Goal: Information Seeking & Learning: Find specific fact

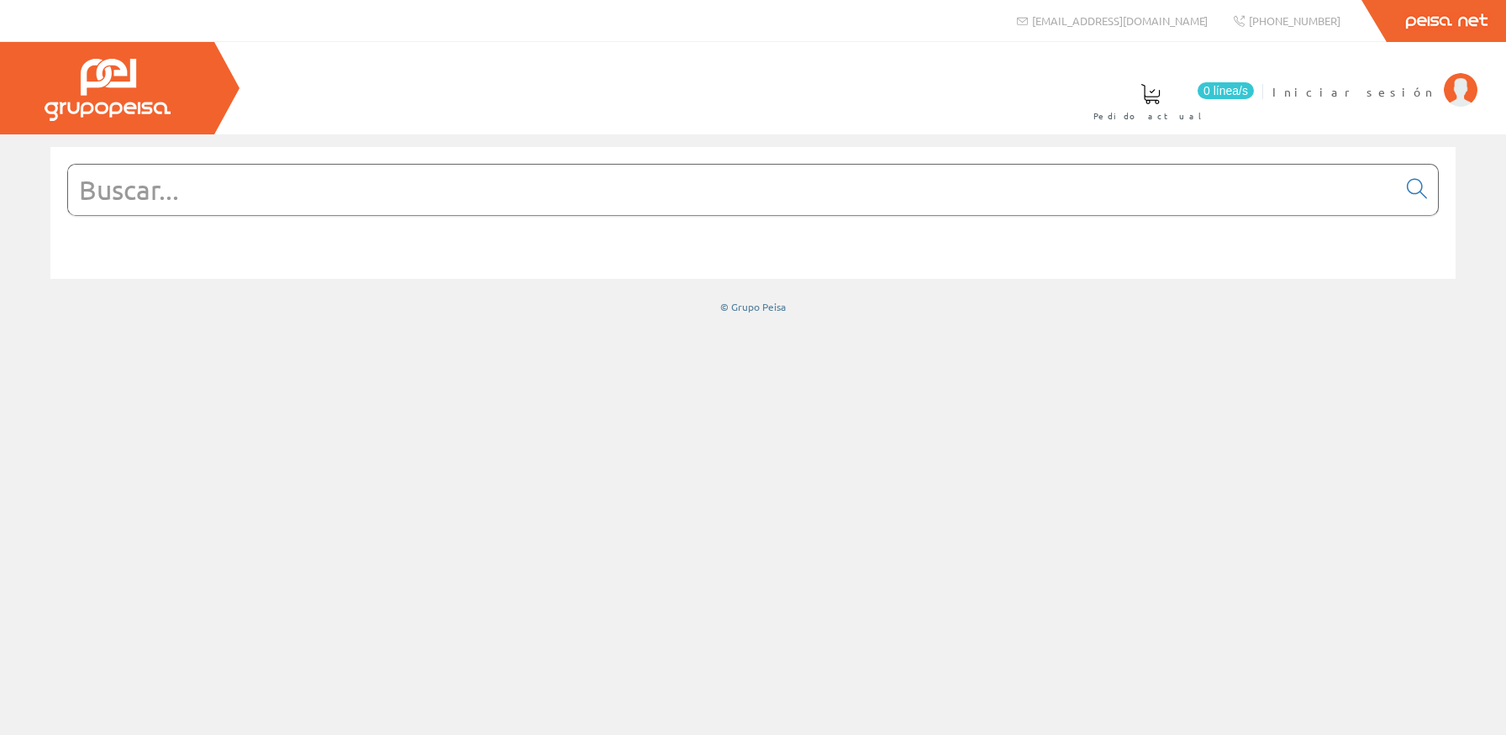
click at [1245, 185] on input "text" at bounding box center [732, 190] width 1329 height 50
click at [1395, 90] on span "Iniciar sesión" at bounding box center [1353, 91] width 163 height 17
click at [698, 204] on input "text" at bounding box center [732, 190] width 1329 height 50
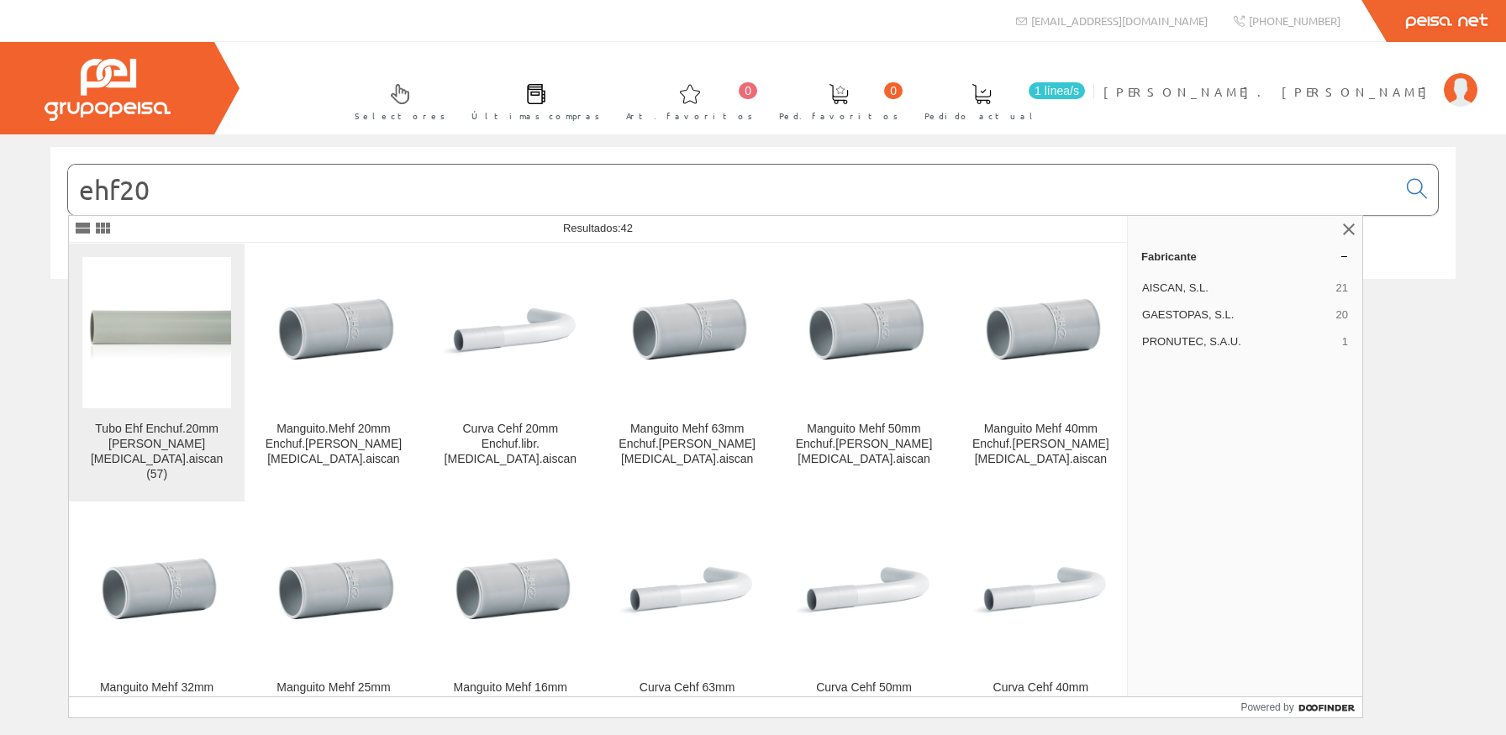
type input "ehf20"
click at [99, 325] on img at bounding box center [156, 333] width 149 height 64
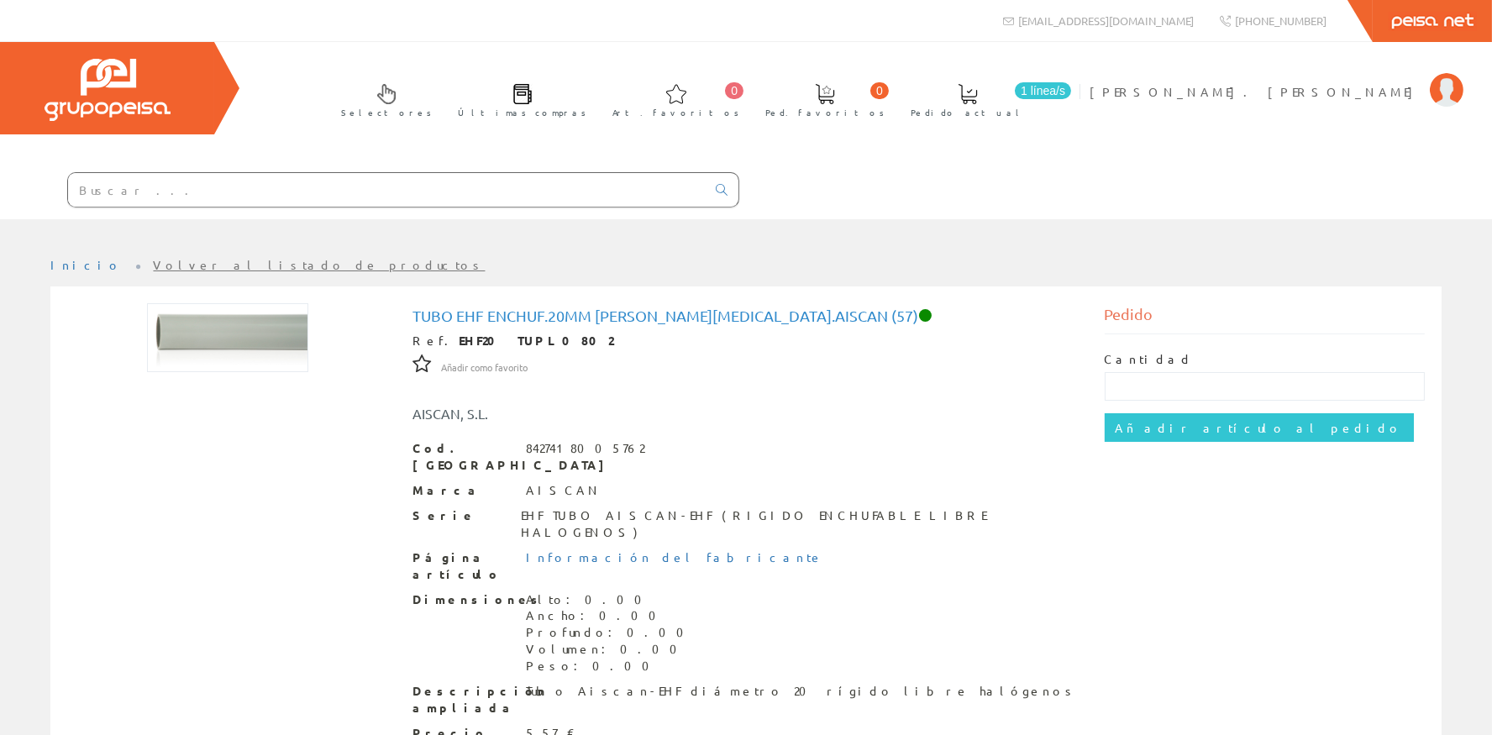
click at [180, 192] on input "text" at bounding box center [387, 190] width 638 height 34
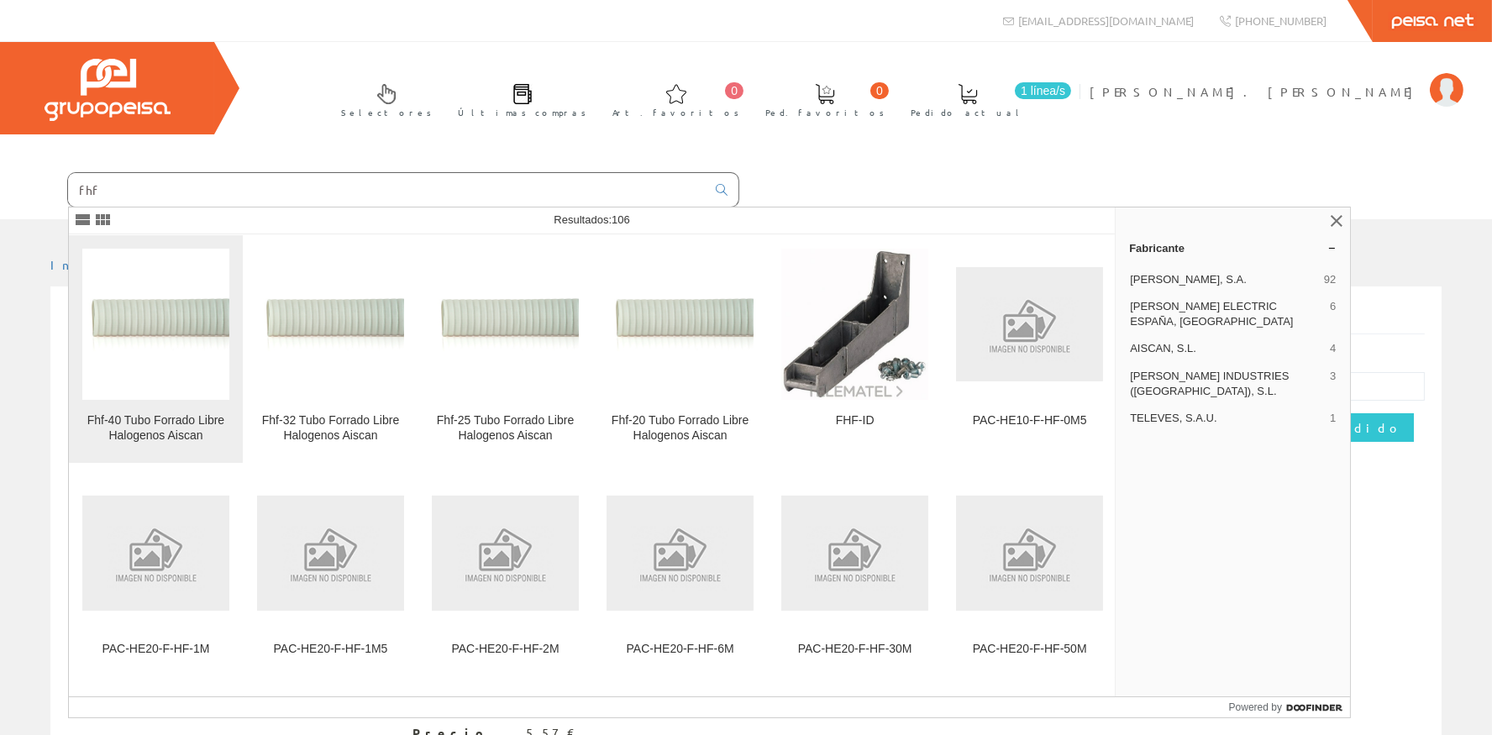
type input "fhf"
click at [155, 345] on img at bounding box center [155, 324] width 147 height 73
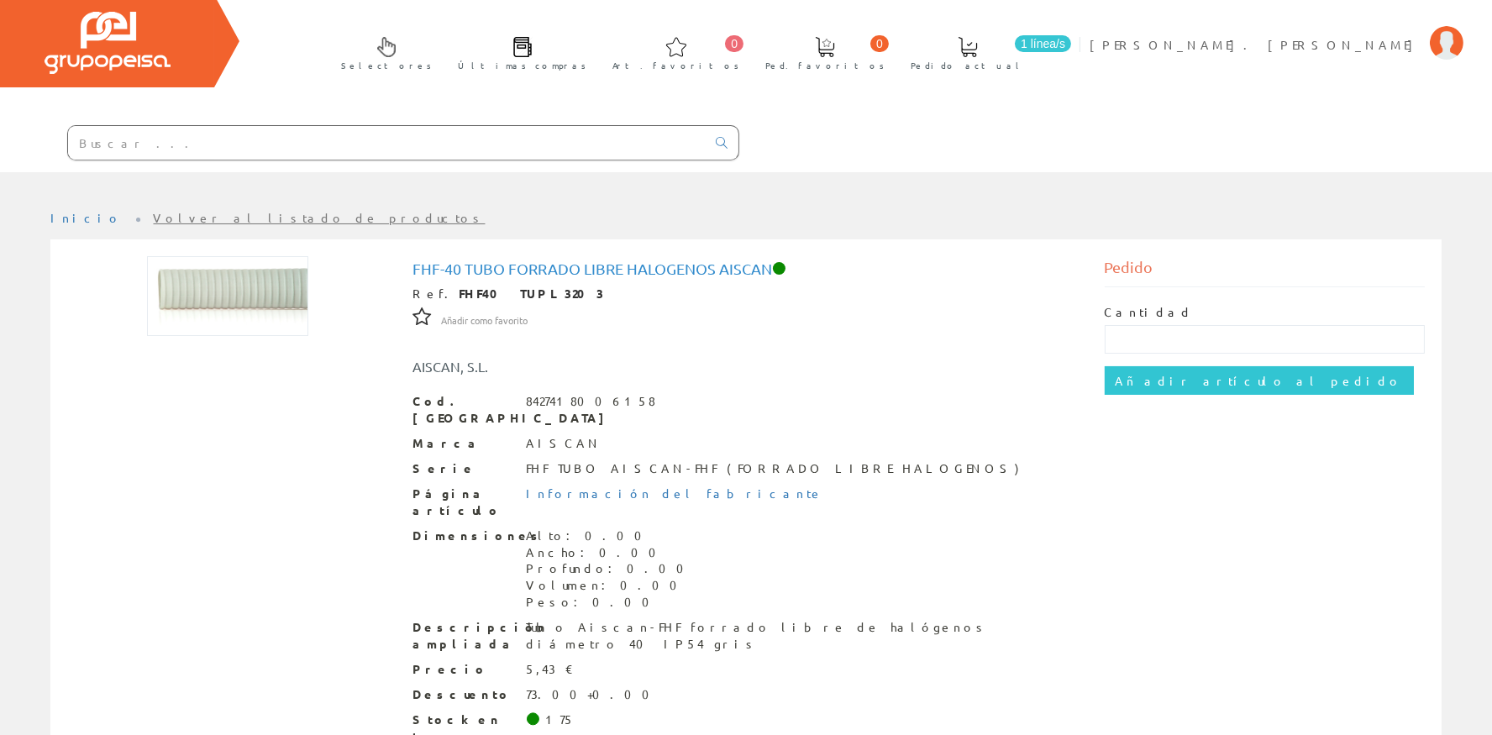
scroll to position [75, 0]
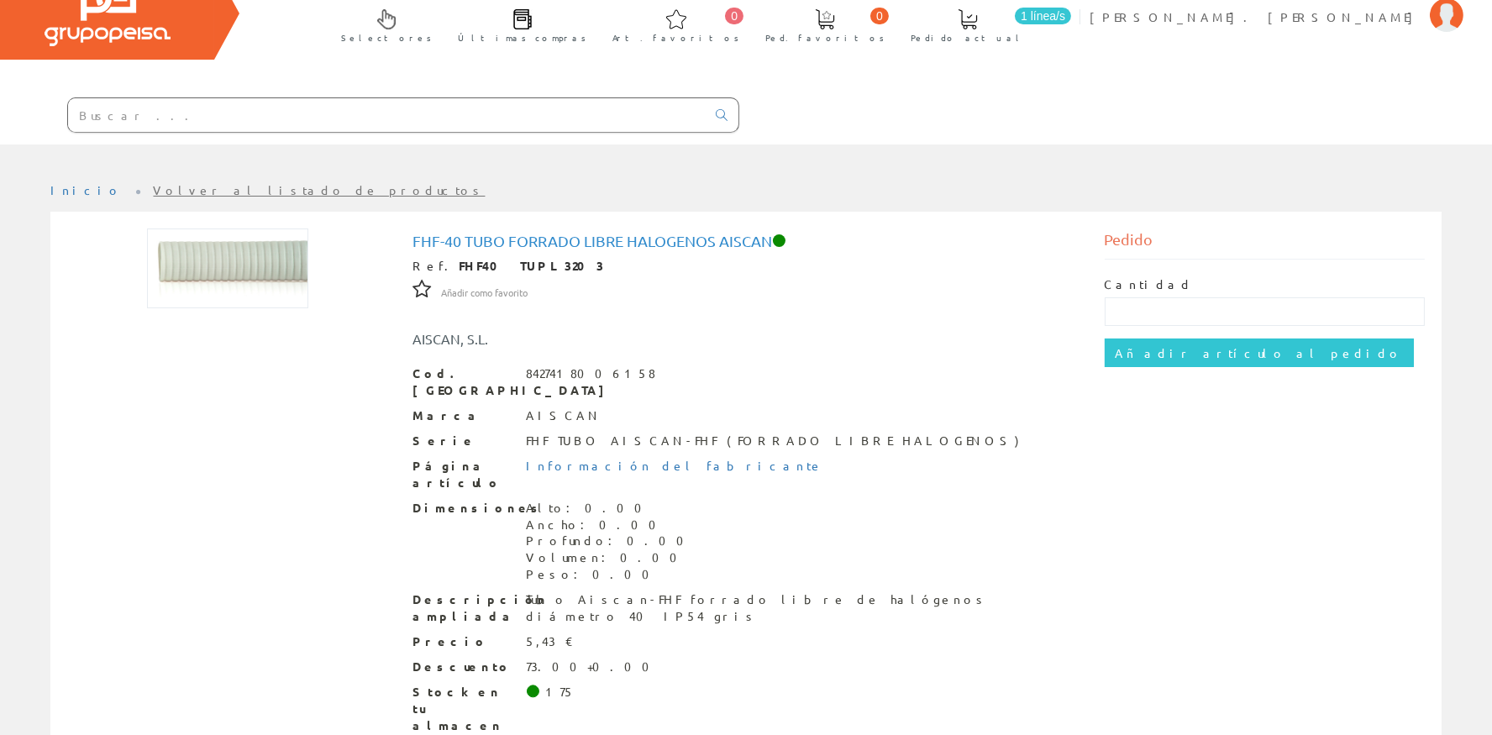
click at [275, 124] on input "text" at bounding box center [387, 115] width 638 height 34
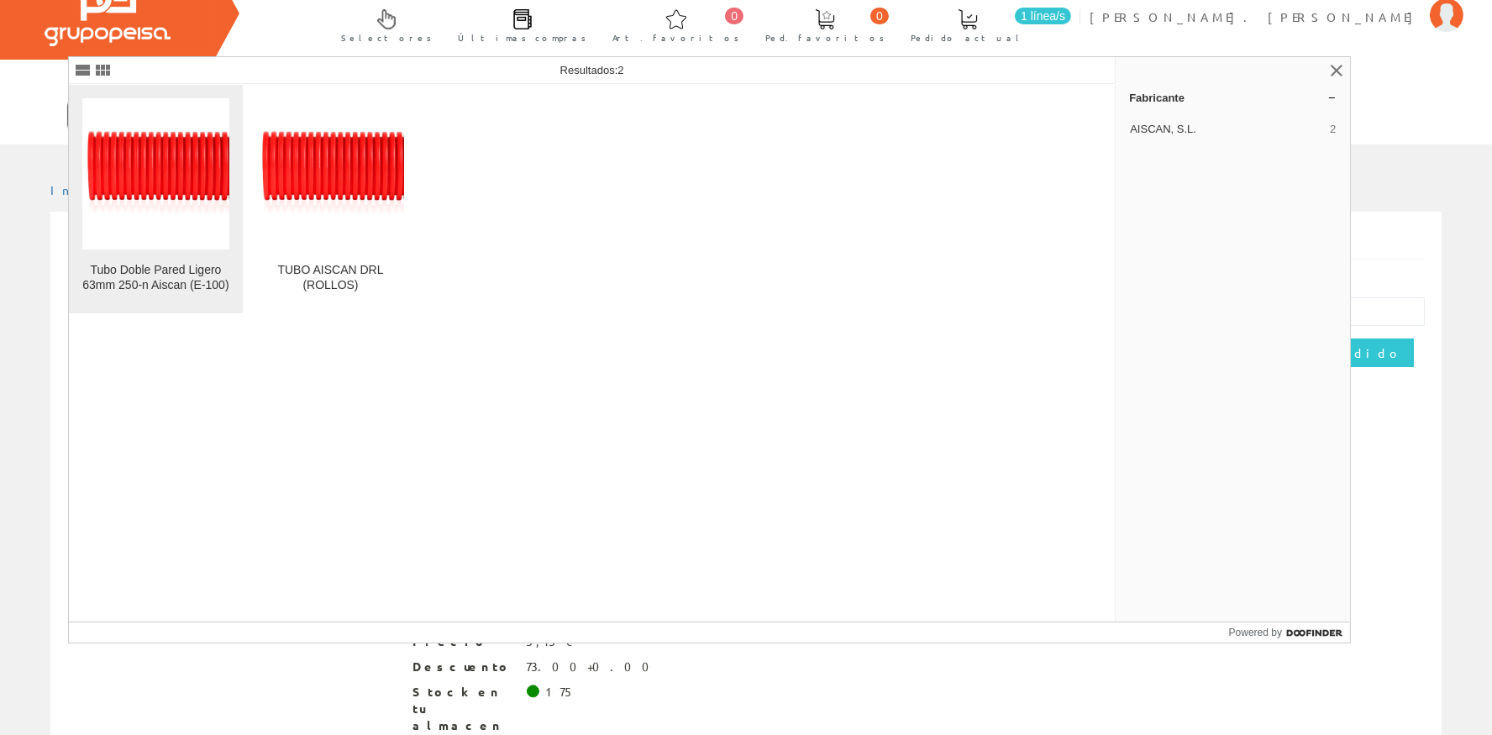
type input "drl63"
click at [107, 180] on img at bounding box center [155, 173] width 147 height 97
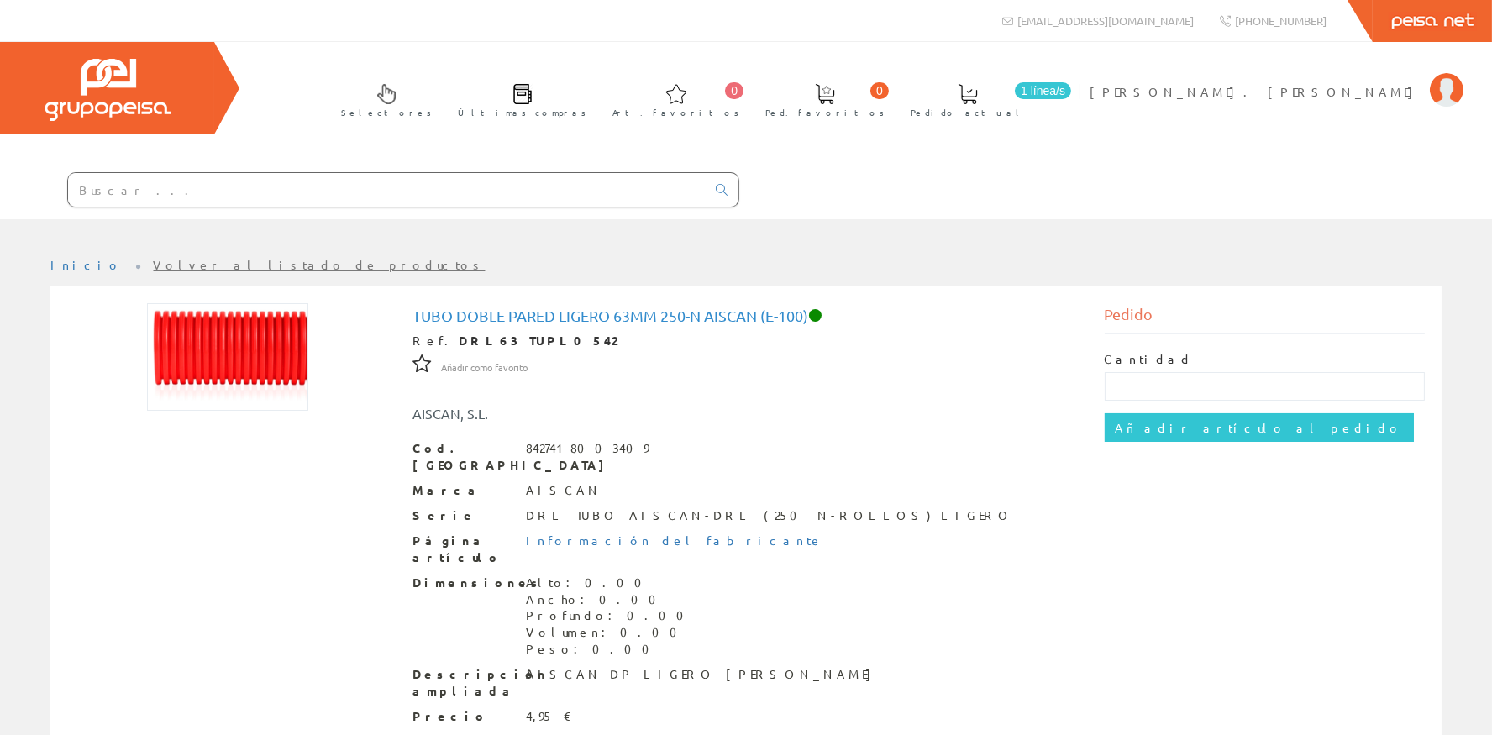
click at [260, 208] on div at bounding box center [370, 190] width 740 height 57
click at [249, 192] on input "text" at bounding box center [387, 190] width 638 height 34
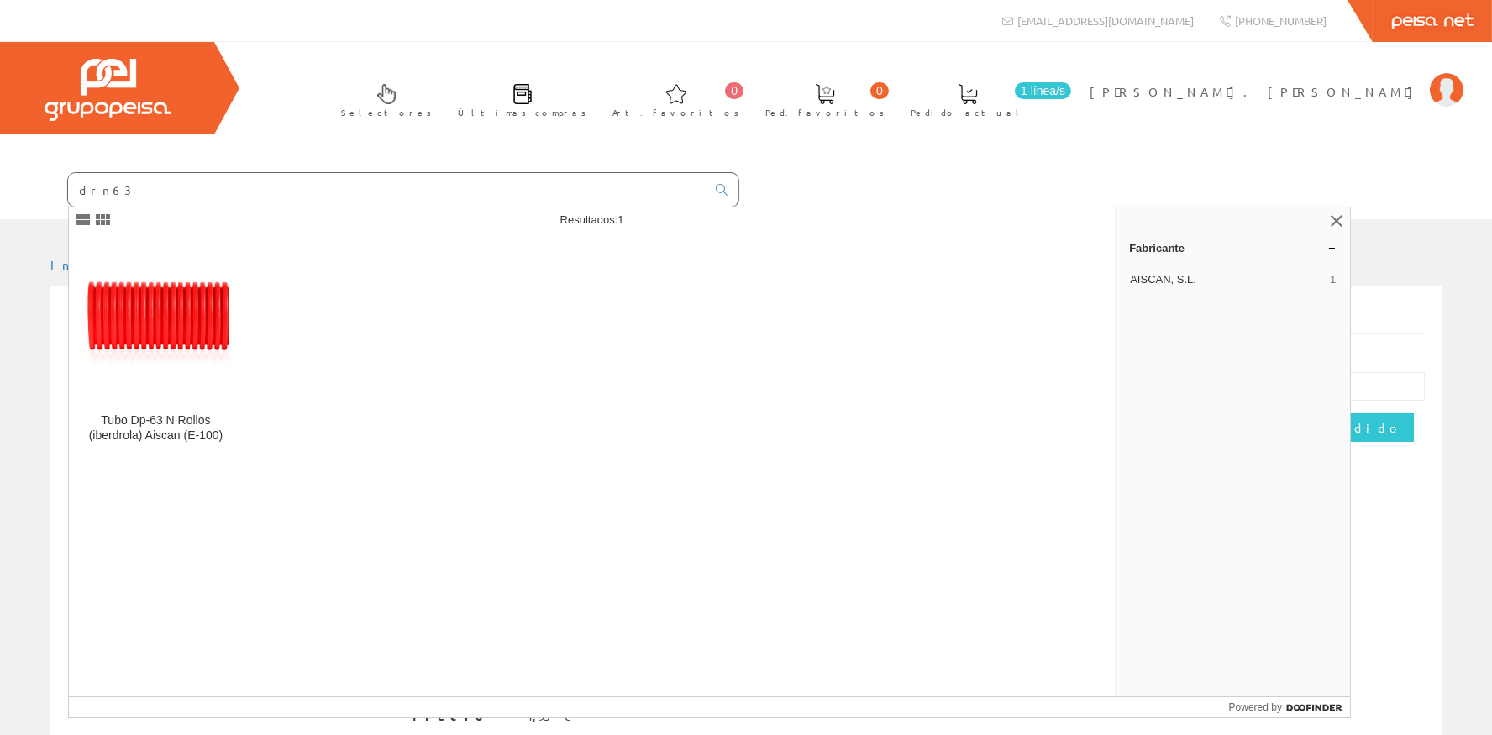
type input "drn63"
click at [138, 232] on div "Resultados: 1" at bounding box center [592, 221] width 1046 height 27
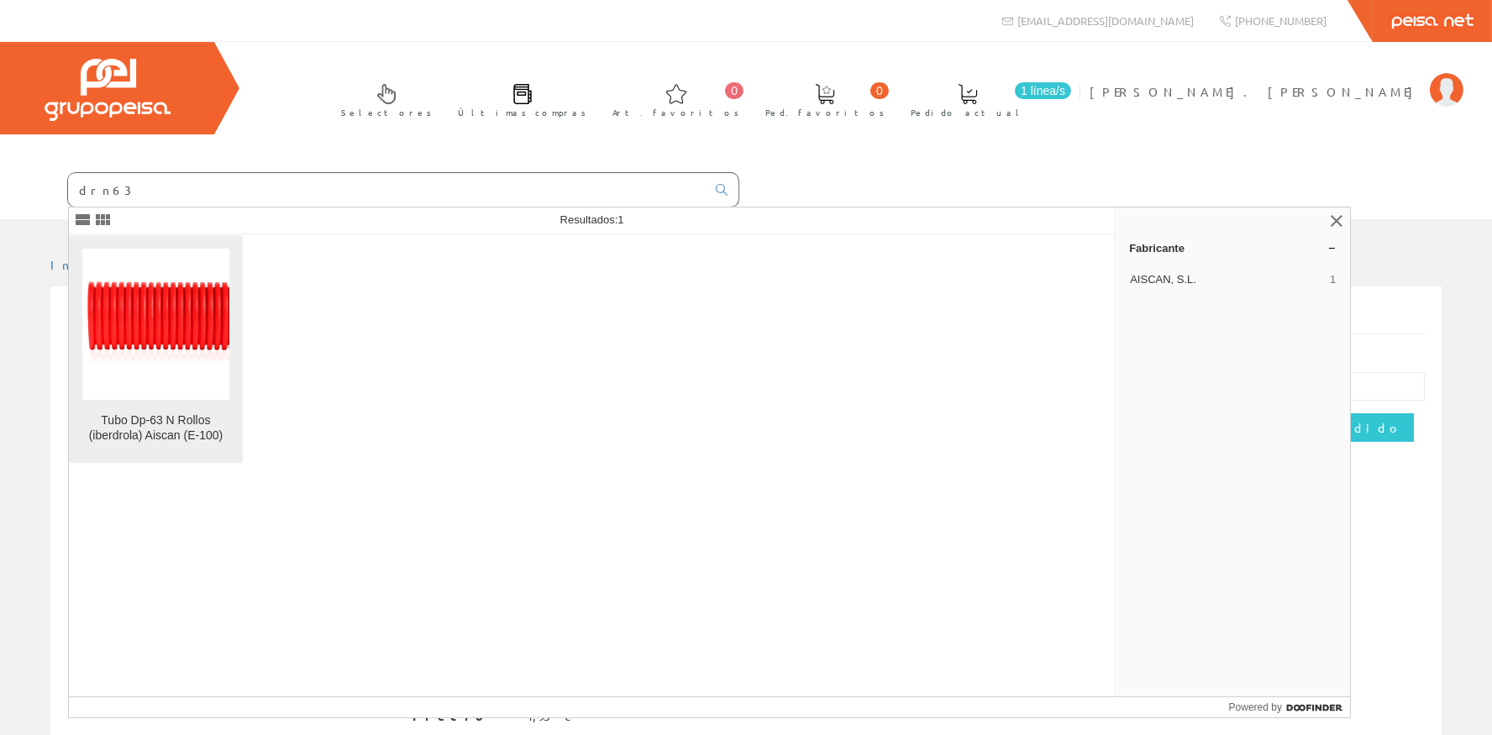
click at [148, 312] on img at bounding box center [155, 324] width 147 height 97
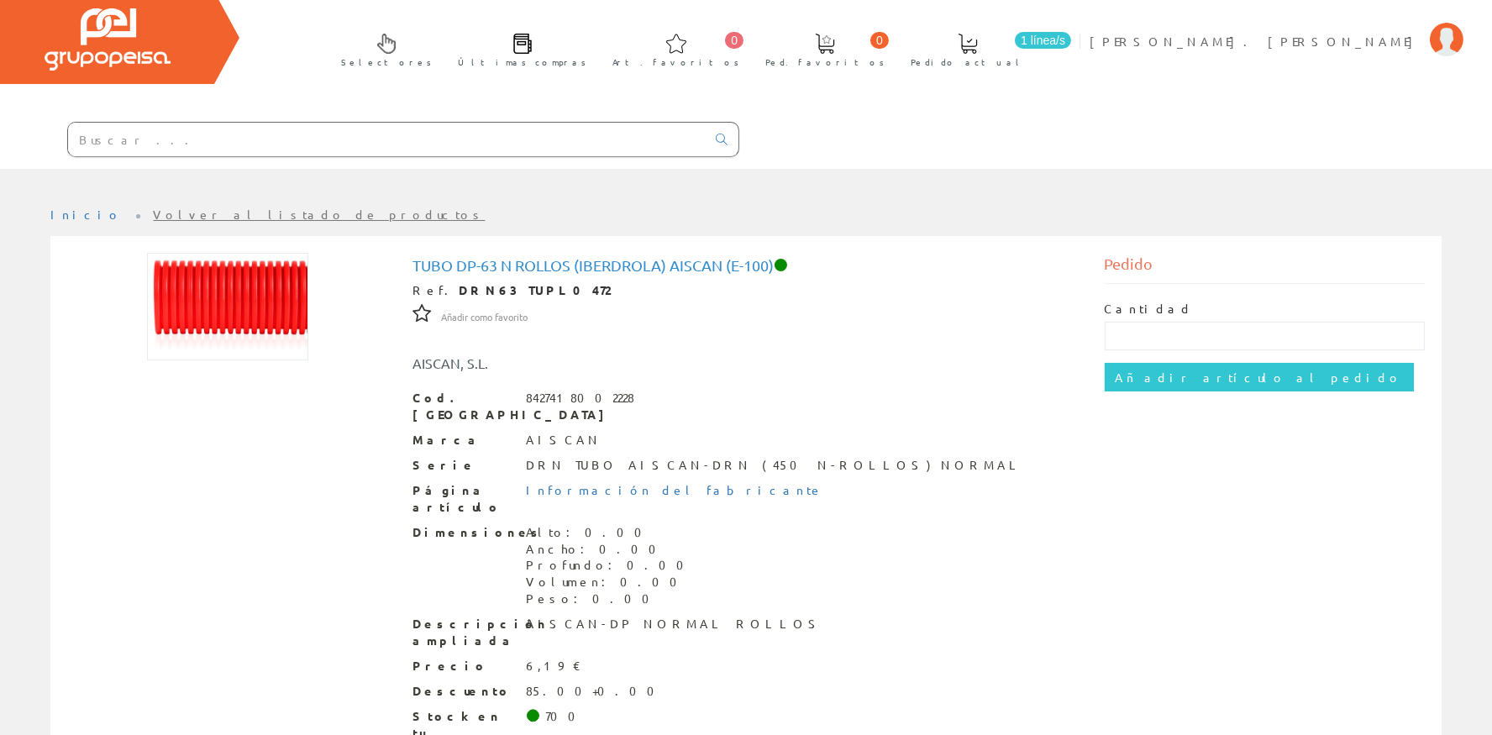
scroll to position [75, 0]
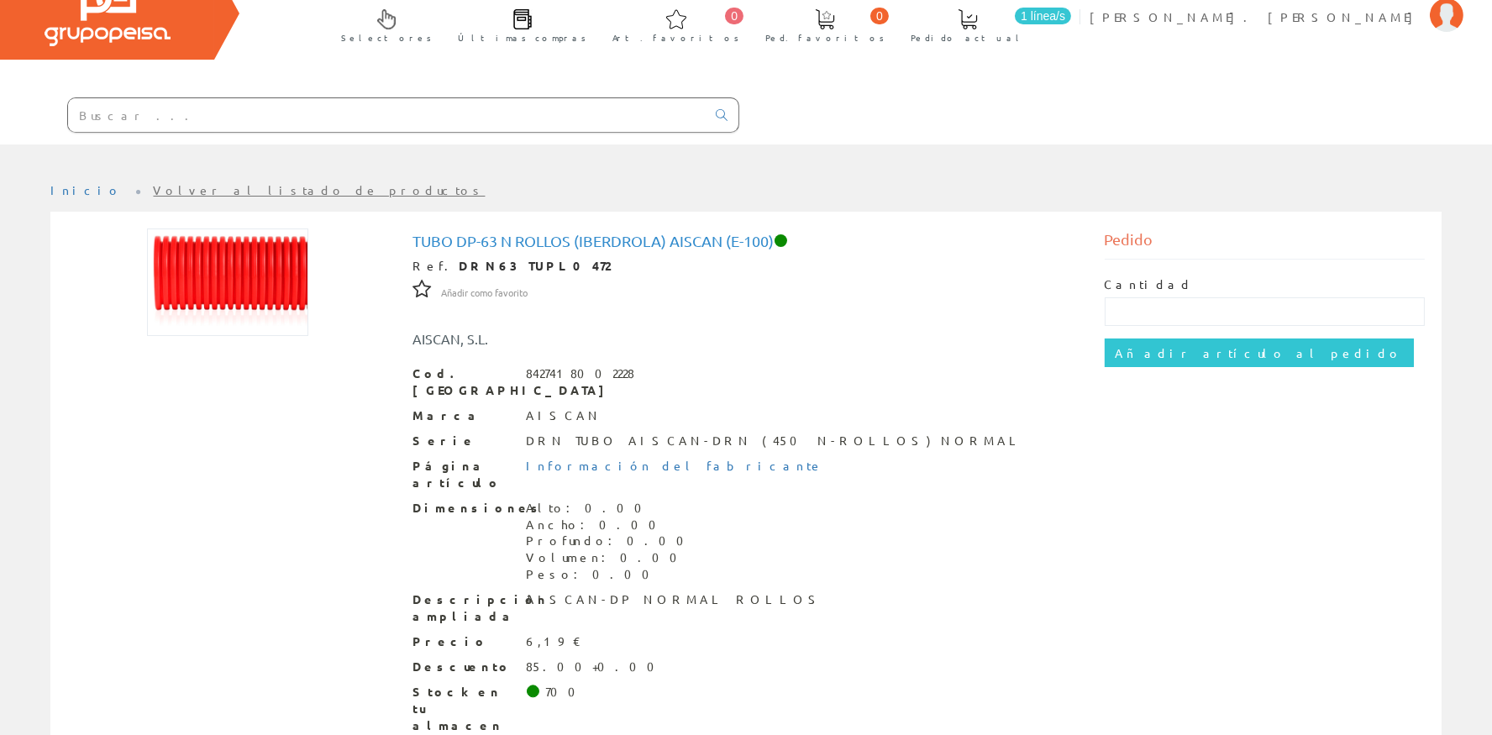
click at [755, 7] on div "Selectores Últimas compras 0 0" at bounding box center [746, 55] width 1492 height 177
